Goal: Download file/media

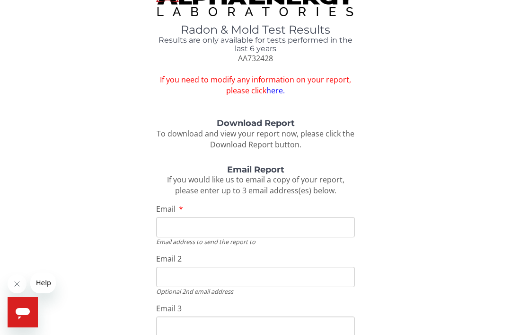
scroll to position [19, 0]
click at [258, 124] on strong "Download Report" at bounding box center [256, 122] width 78 height 10
click at [262, 120] on strong "Download Report" at bounding box center [256, 122] width 78 height 10
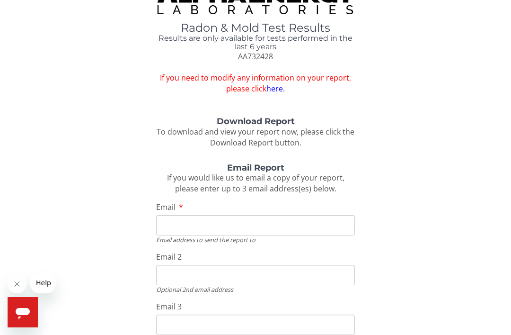
scroll to position [22, 0]
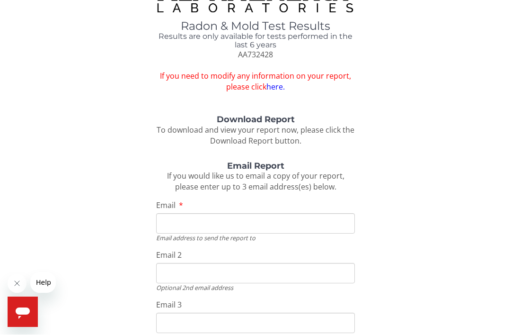
click at [175, 215] on input "Email" at bounding box center [255, 224] width 199 height 20
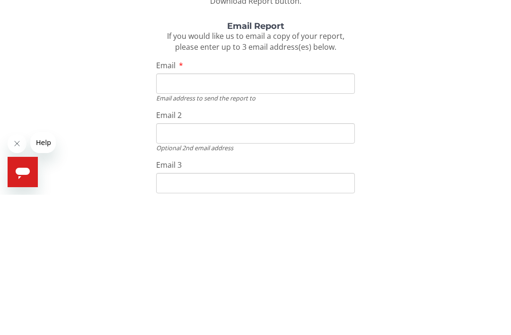
click at [455, 116] on div "Download Report To download and view your report now, please click the Download…" at bounding box center [255, 237] width 497 height 242
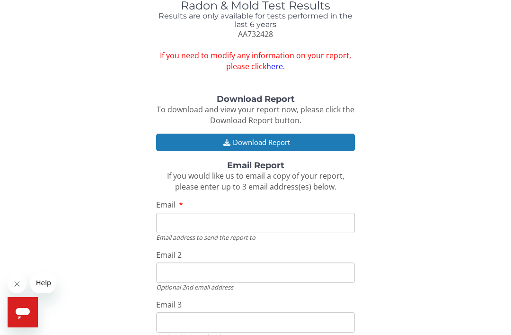
scroll to position [84, 0]
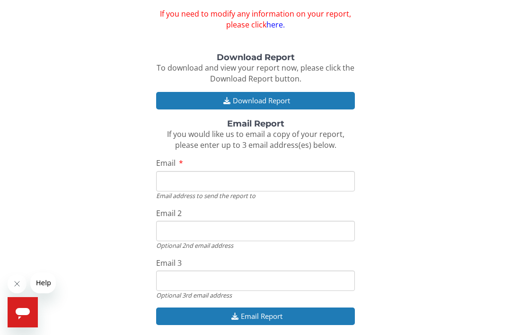
click at [276, 92] on button "Download Report" at bounding box center [255, 101] width 199 height 18
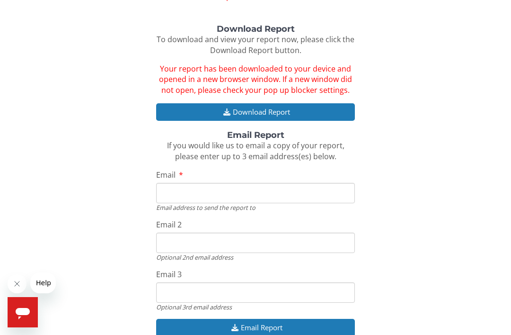
scroll to position [115, 0]
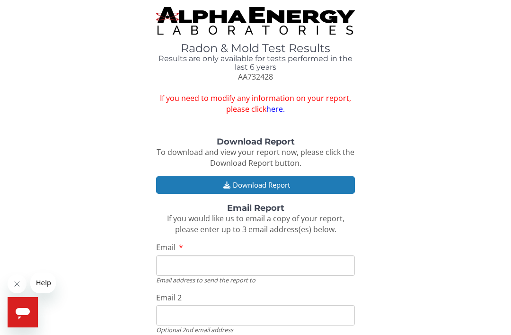
click at [282, 179] on button "Download Report" at bounding box center [255, 185] width 199 height 18
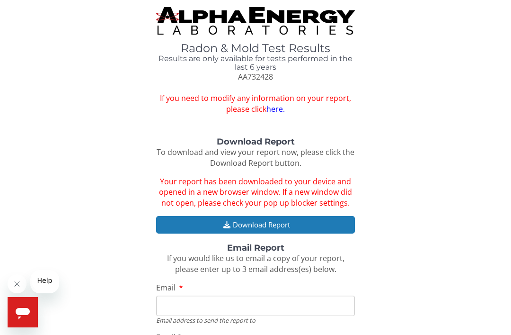
click at [297, 221] on button "Download Report" at bounding box center [255, 225] width 199 height 18
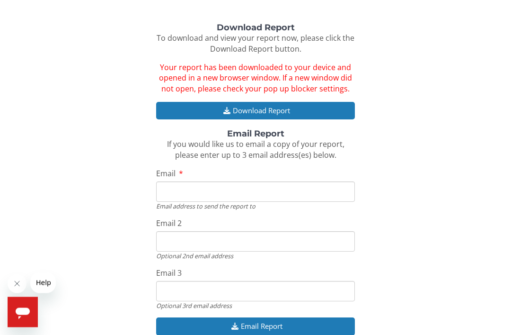
scroll to position [123, 0]
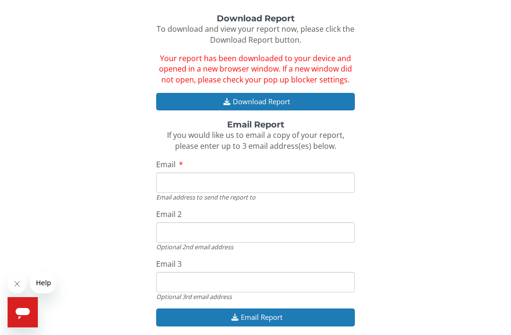
click at [280, 308] on button "Email Report" at bounding box center [255, 317] width 199 height 18
click at [259, 313] on button "Email Report" at bounding box center [255, 317] width 199 height 18
click at [181, 182] on input "Email" at bounding box center [255, 182] width 199 height 20
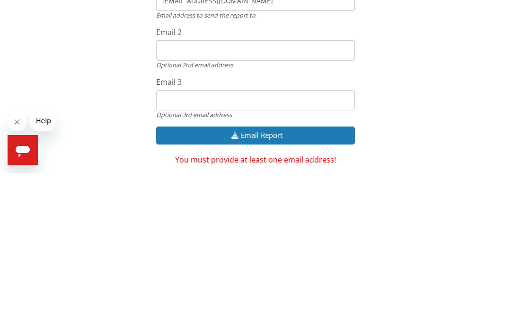
type input "LisKug22@gmail.com"
click at [263, 288] on button "Email Report" at bounding box center [255, 297] width 199 height 18
